Goal: Task Accomplishment & Management: Use online tool/utility

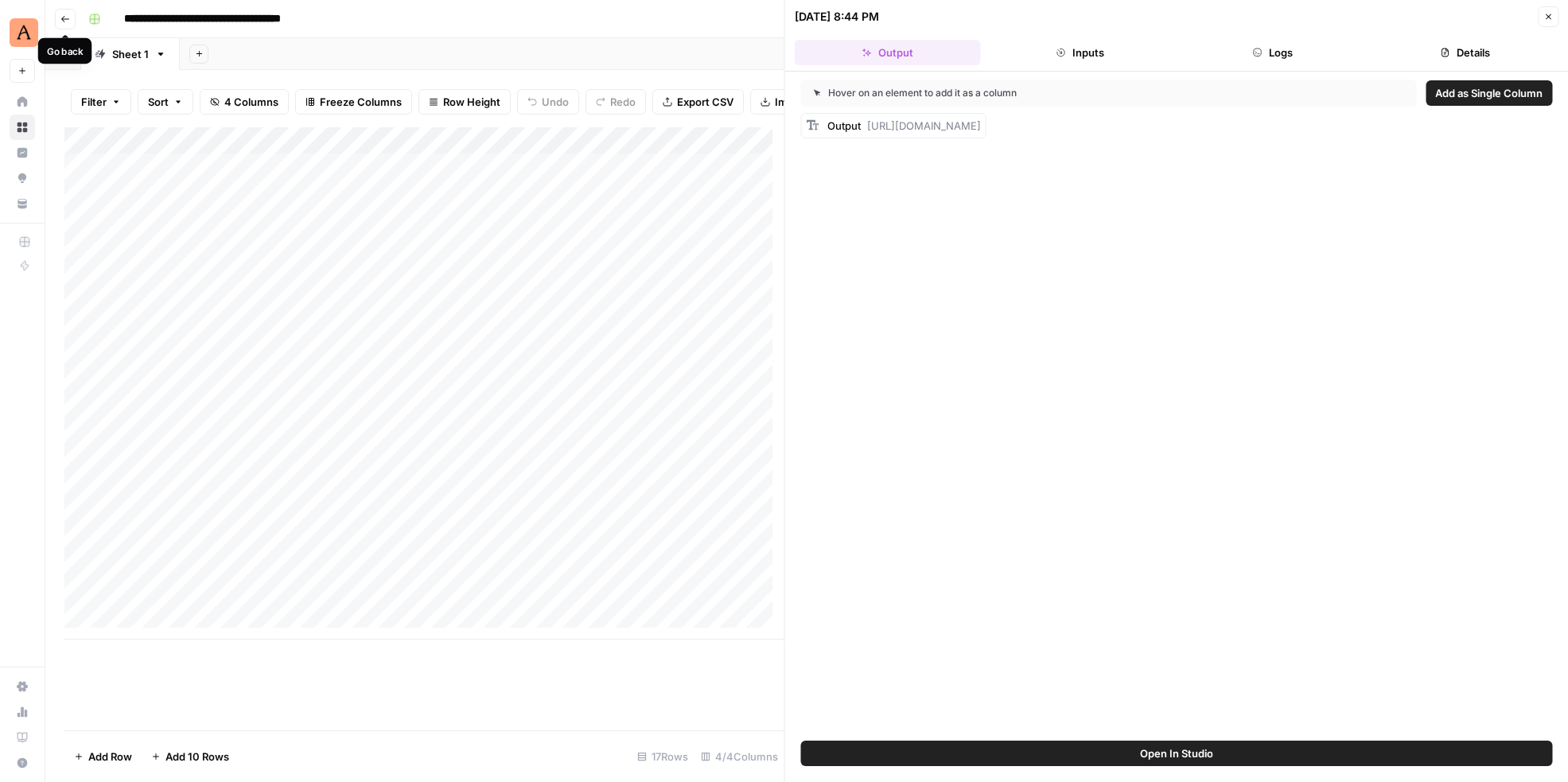
click at [61, 20] on icon "button" at bounding box center [65, 19] width 10 height 10
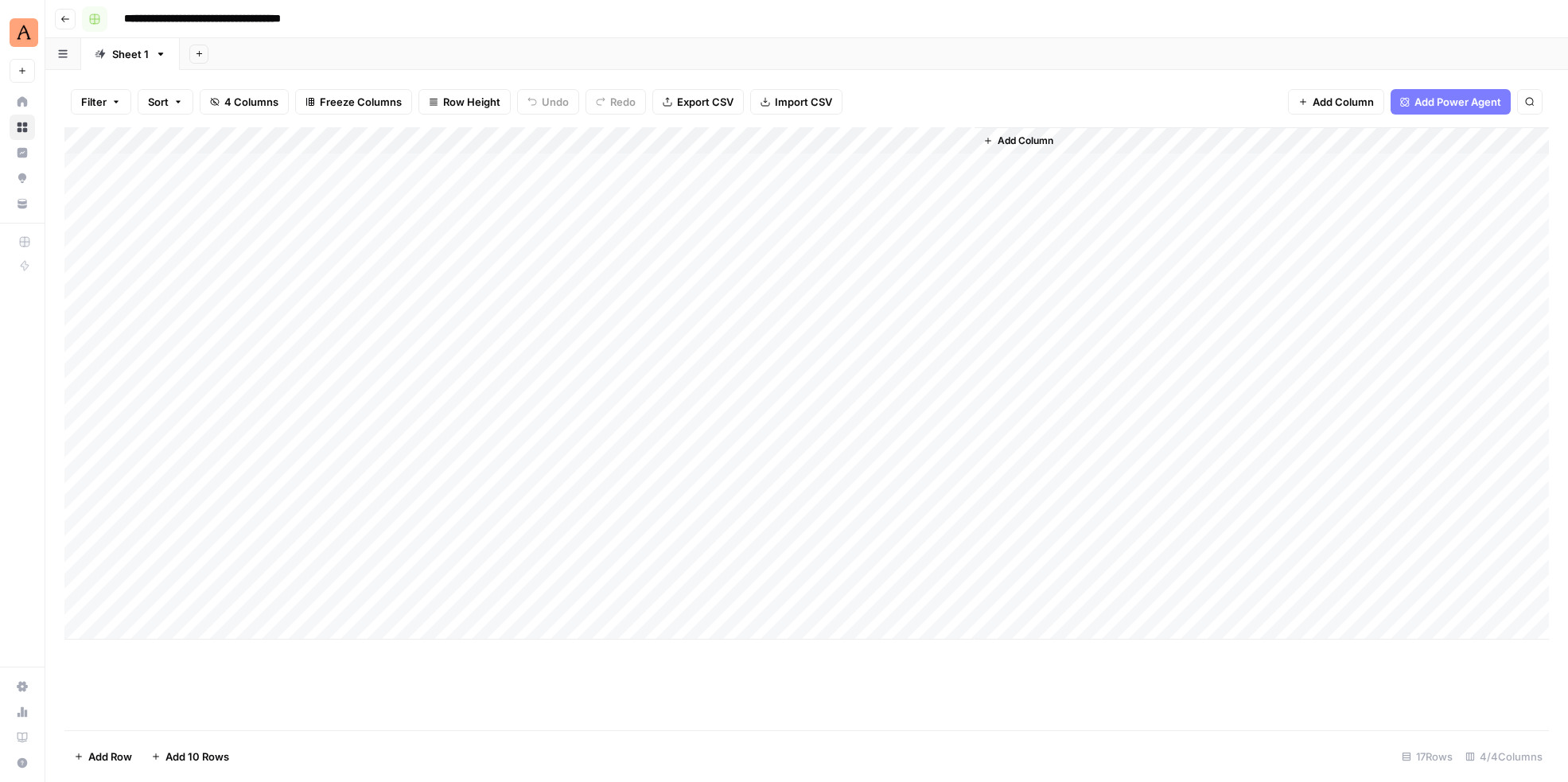
click at [93, 21] on rect "button" at bounding box center [95, 19] width 10 height 10
click at [117, 275] on span "Orange" at bounding box center [170, 279] width 115 height 16
click at [65, 15] on icon "button" at bounding box center [65, 19] width 10 height 10
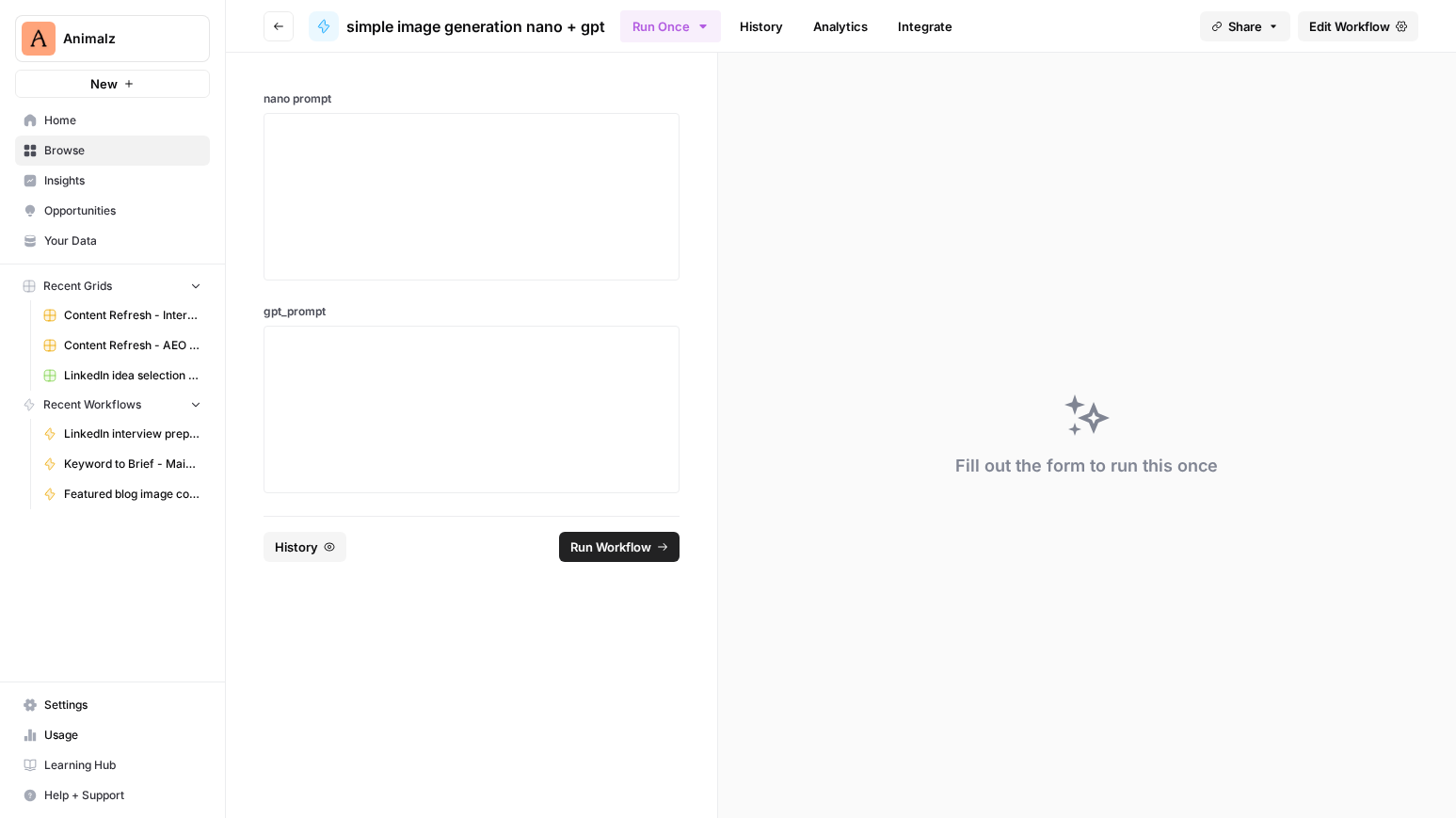
click at [82, 151] on span "Browse" at bounding box center [123, 151] width 157 height 17
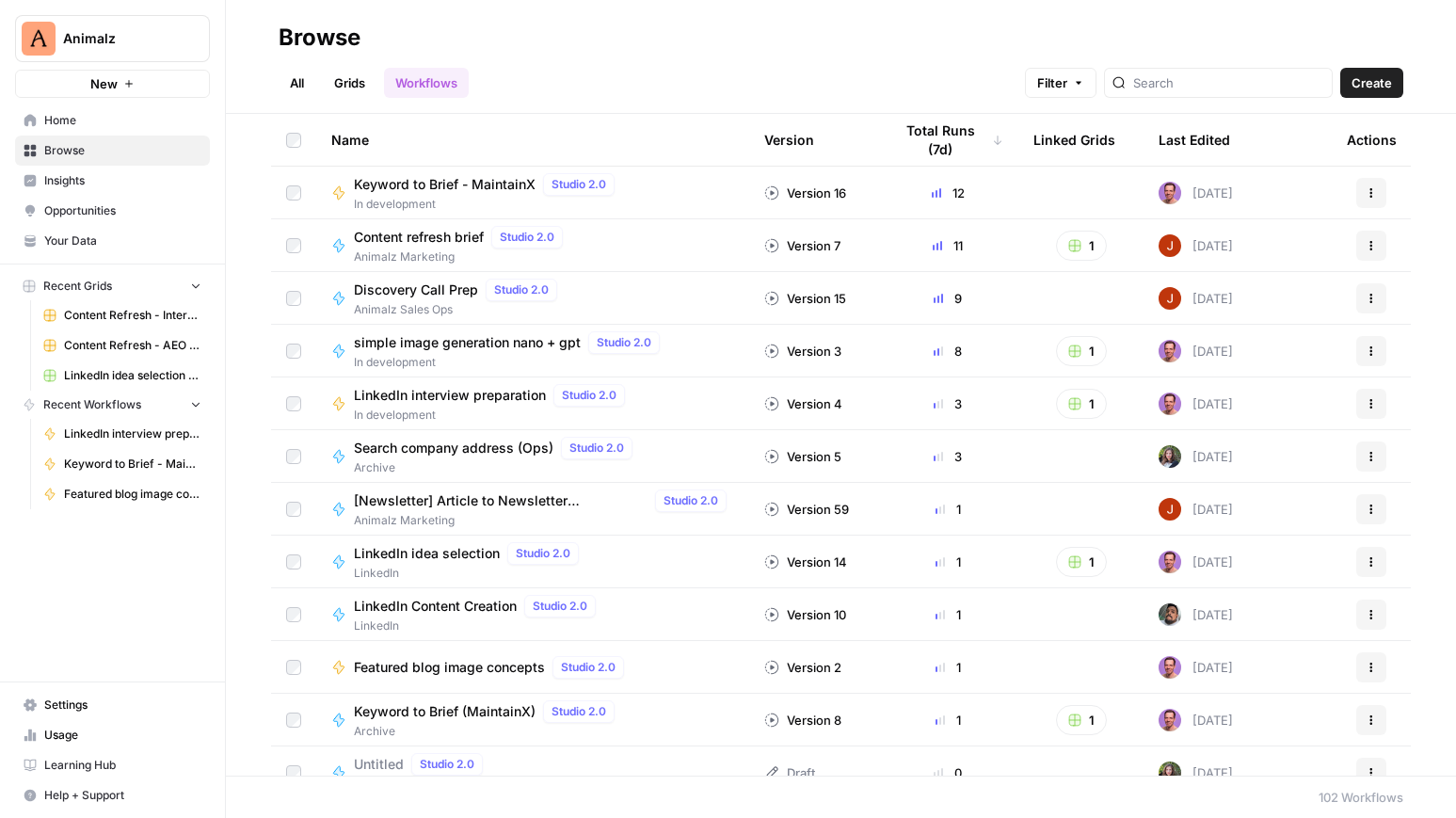
click at [112, 374] on span "LinkedIn idea selection Grid" at bounding box center [132, 376] width 138 height 17
click at [442, 552] on span "LinkedIn idea selection" at bounding box center [427, 554] width 146 height 19
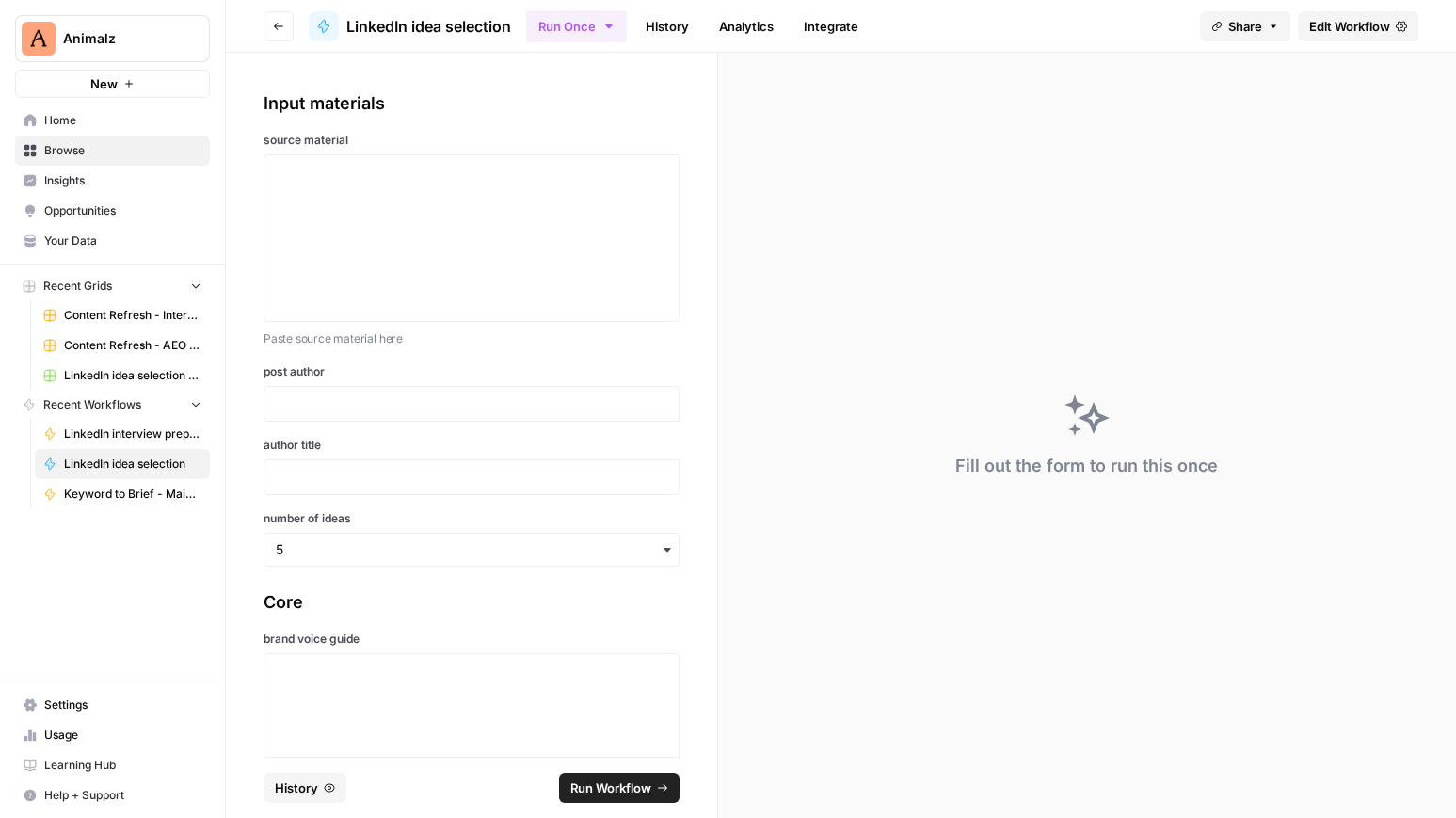
click at [1329, 28] on span "Edit Workflow" at bounding box center [1349, 27] width 81 height 19
